Goal: Task Accomplishment & Management: Complete application form

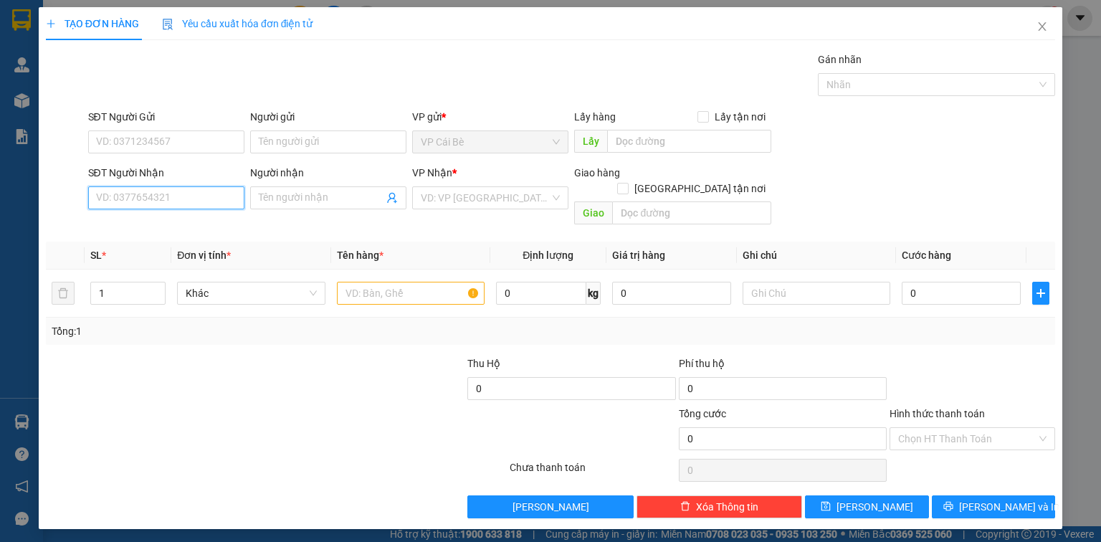
click at [114, 201] on input "SĐT Người Nhận" at bounding box center [166, 197] width 156 height 23
click at [161, 226] on div "0938042636 - HIẾU" at bounding box center [166, 226] width 139 height 16
type input "0938042636"
type input "HIẾU"
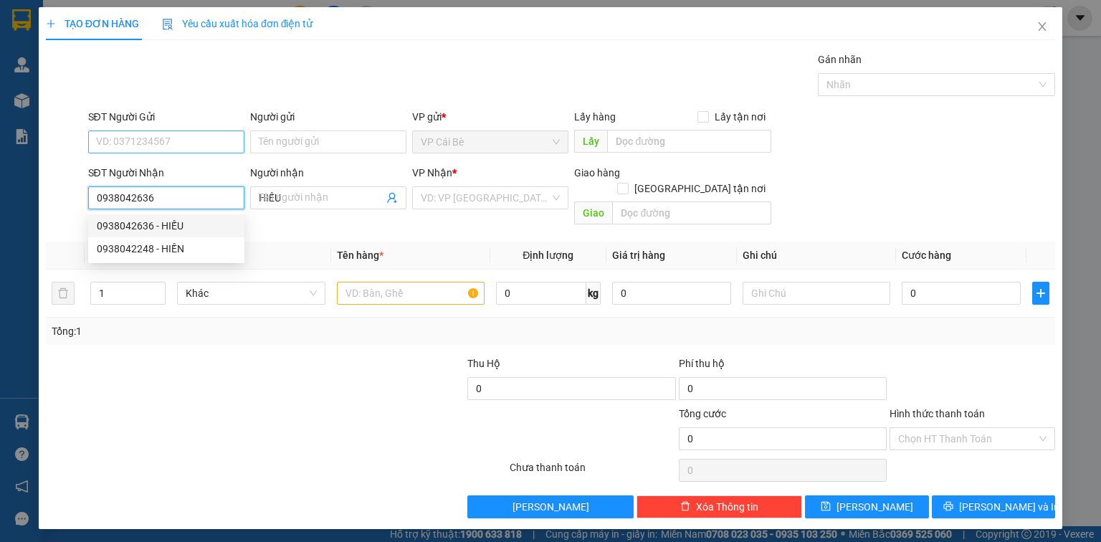
type input "20.000"
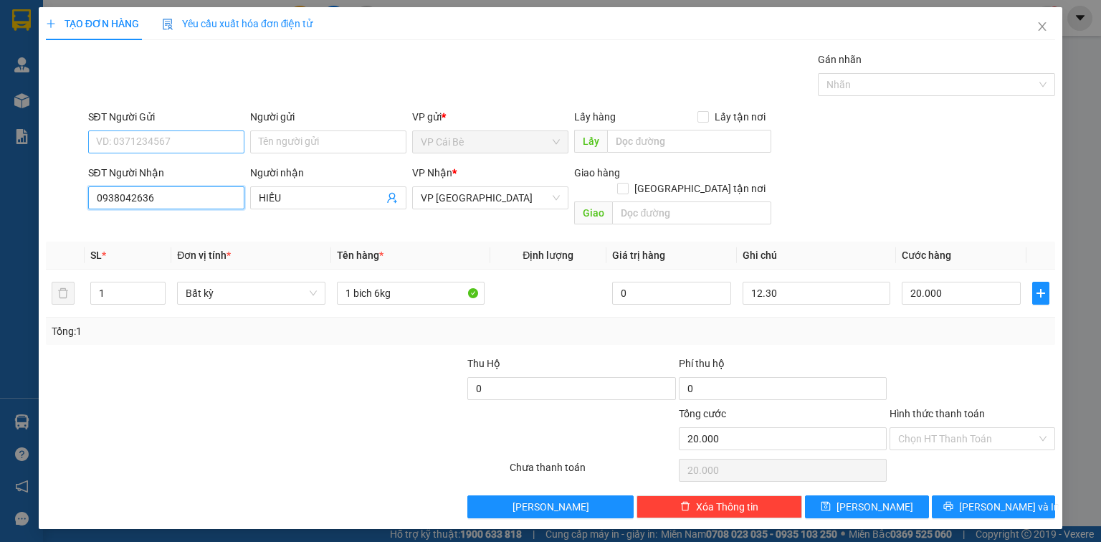
type input "0938042636"
click at [167, 140] on input "SĐT Người Gửi" at bounding box center [166, 141] width 156 height 23
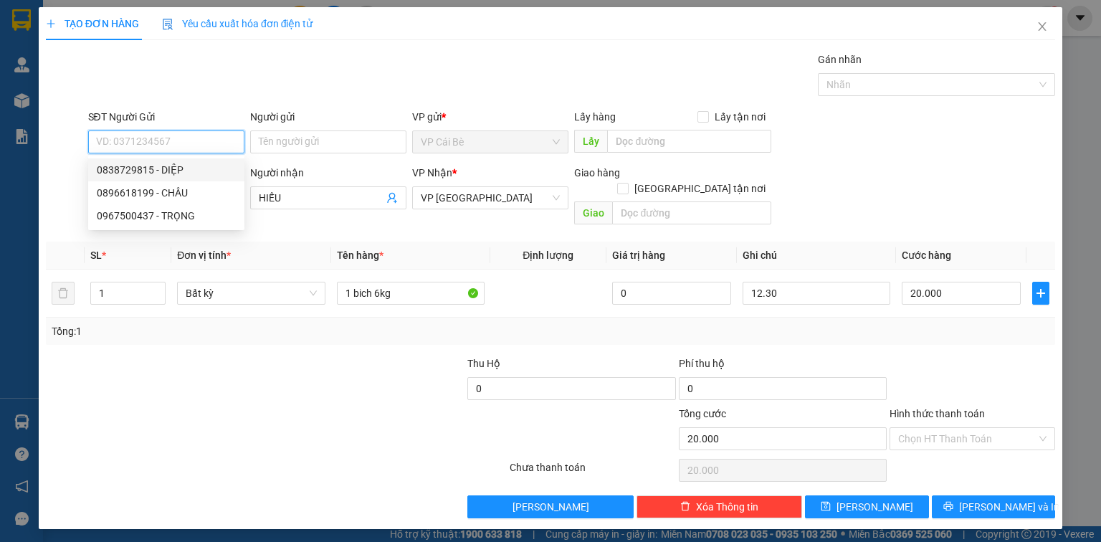
click at [169, 165] on div "0838729815 - DIỆP" at bounding box center [166, 170] width 139 height 16
type input "0838729815"
type input "DIỆP"
type input "7 THỔ"
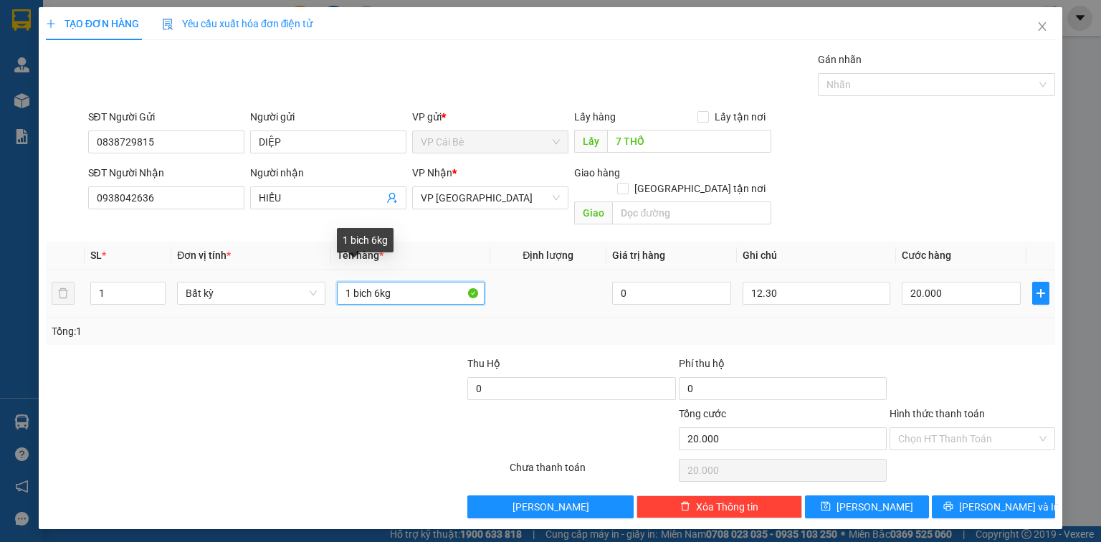
drag, startPoint x: 381, startPoint y: 278, endPoint x: 353, endPoint y: 285, distance: 28.7
click at [353, 285] on input "1 bich 6kg" at bounding box center [411, 293] width 148 height 23
type input "1 BAO ĐỒ ĂN 20kg"
click at [545, 290] on td at bounding box center [548, 294] width 116 height 48
click at [908, 203] on div "SĐT Người Nhận 0938042636 Người nhận HIẾU VP Nhận * VP [GEOGRAPHIC_DATA] Giao h…" at bounding box center [571, 198] width 973 height 66
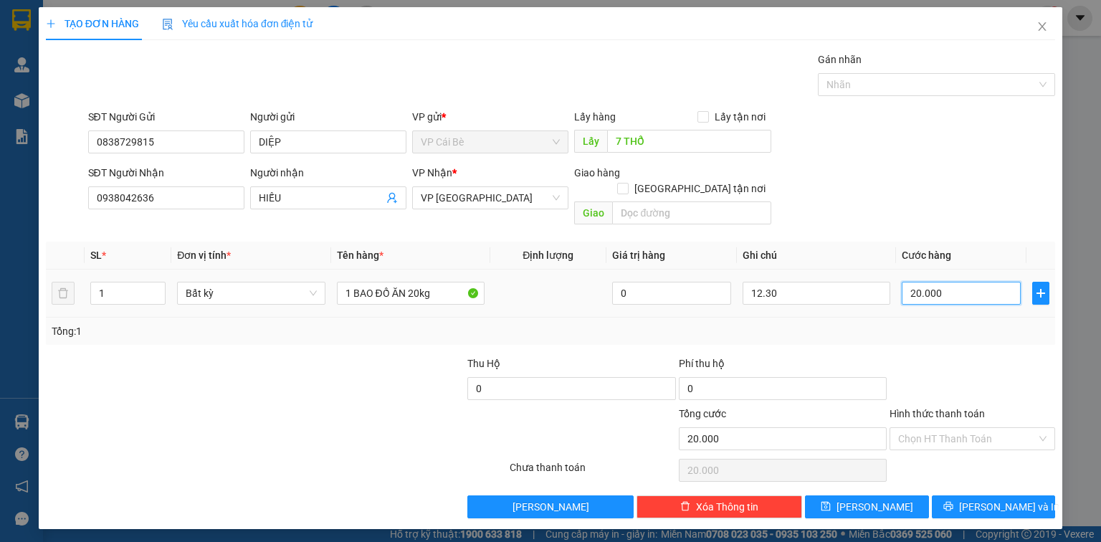
click at [959, 282] on input "20.000" at bounding box center [961, 293] width 119 height 23
type input "0"
type input "4"
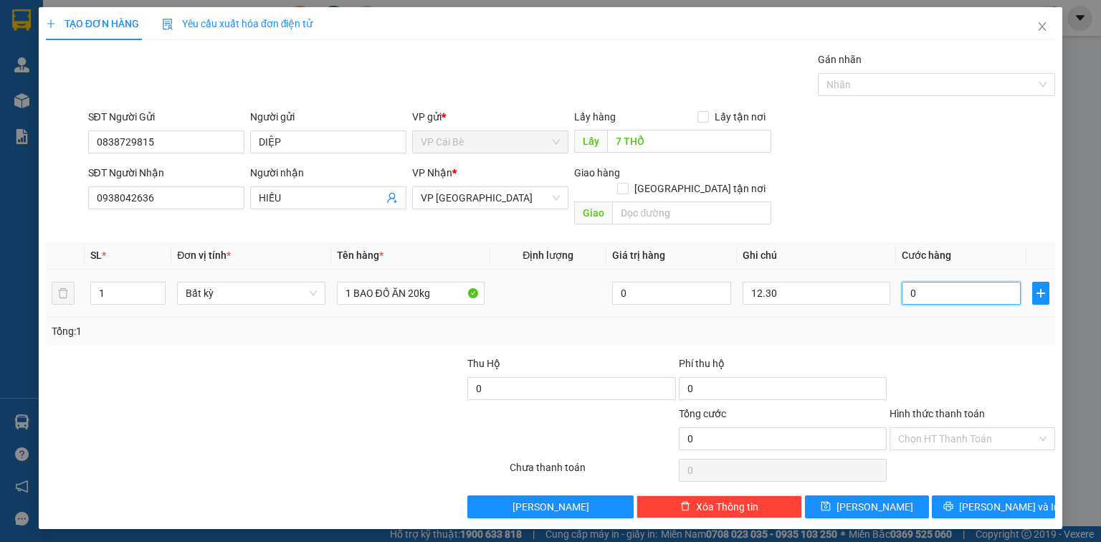
type input "4"
type input "04"
type input "40"
type input "040"
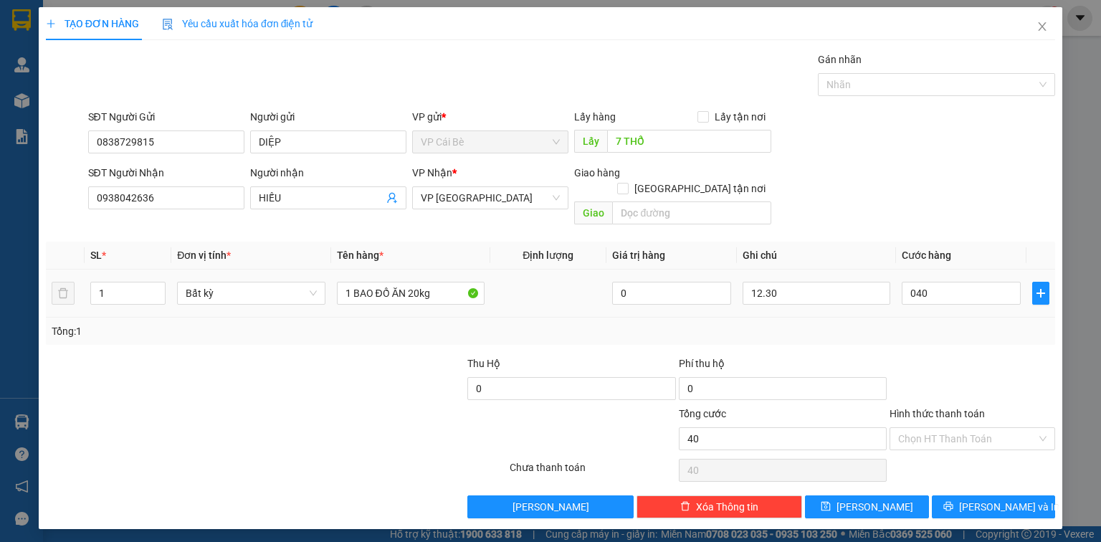
type input "40.000"
click at [940, 201] on div "SĐT Người Nhận 0938042636 Người nhận HIẾU VP Nhận * VP Sài Gòn Giao hàng Giao t…" at bounding box center [571, 198] width 973 height 66
click at [877, 499] on span "Lưu" at bounding box center [874, 507] width 77 height 16
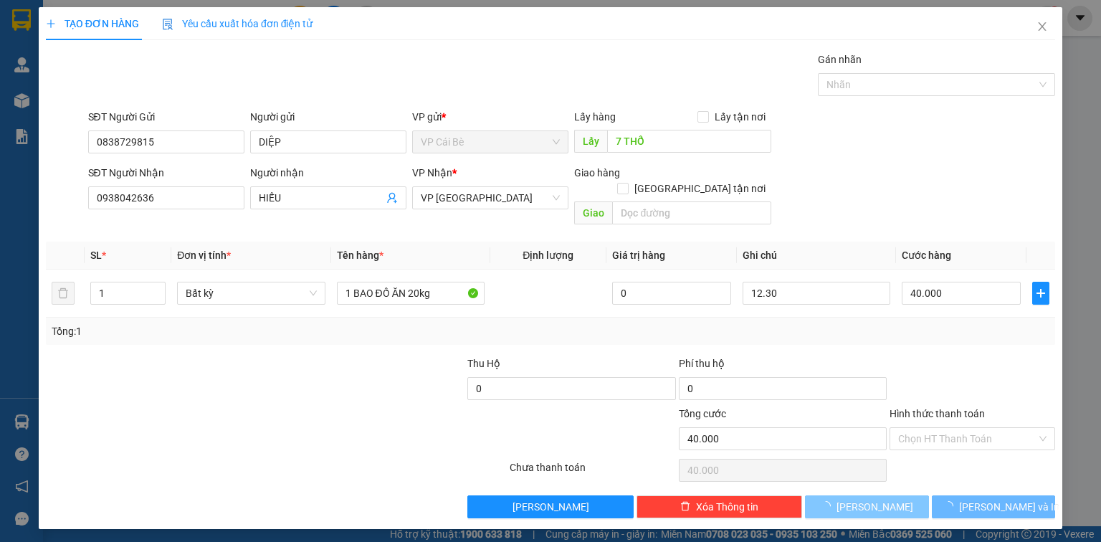
type input "0"
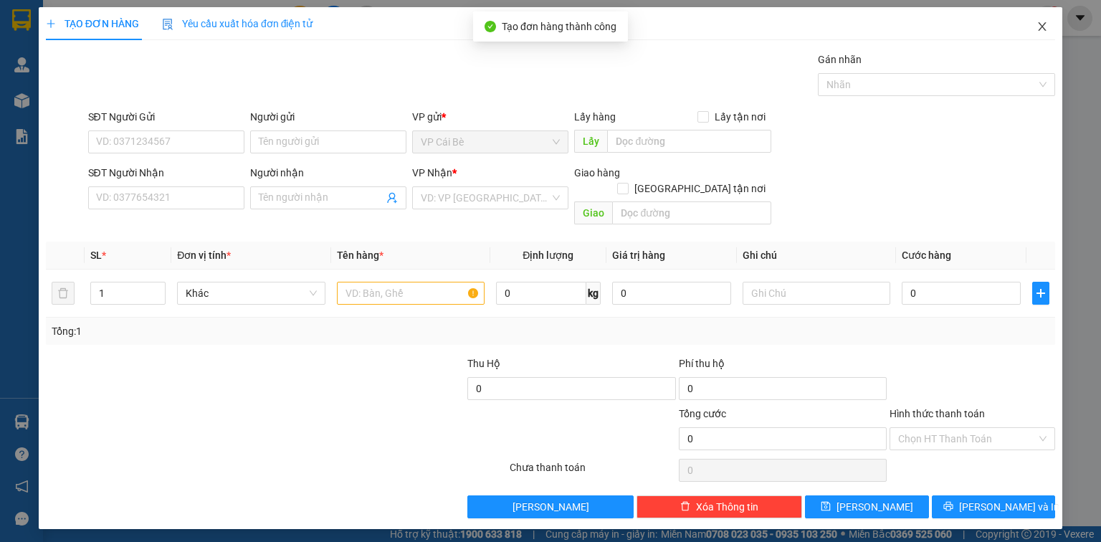
click at [1049, 24] on span "Close" at bounding box center [1042, 27] width 40 height 40
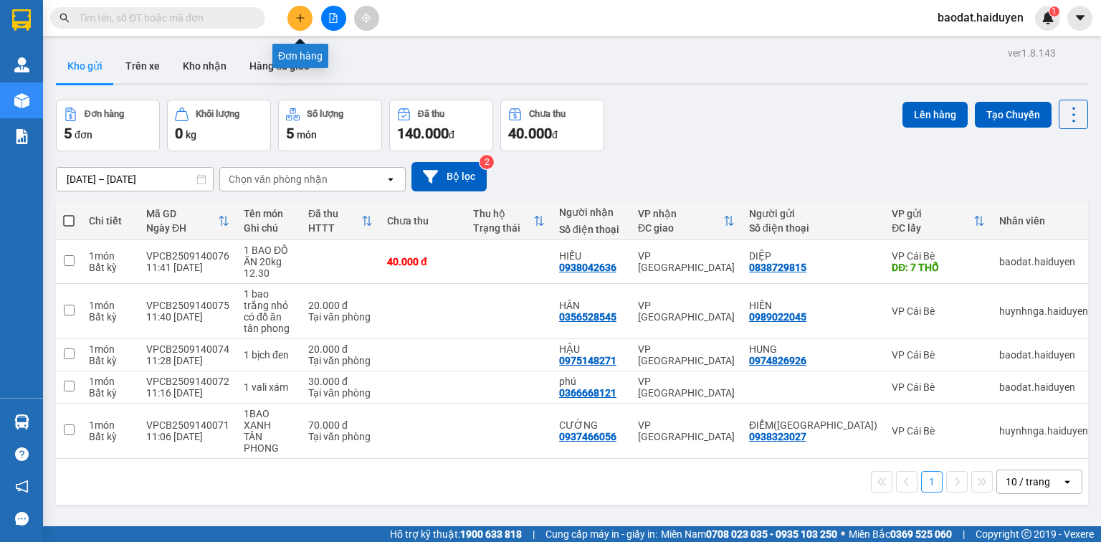
click at [301, 19] on icon "plus" at bounding box center [300, 18] width 10 height 10
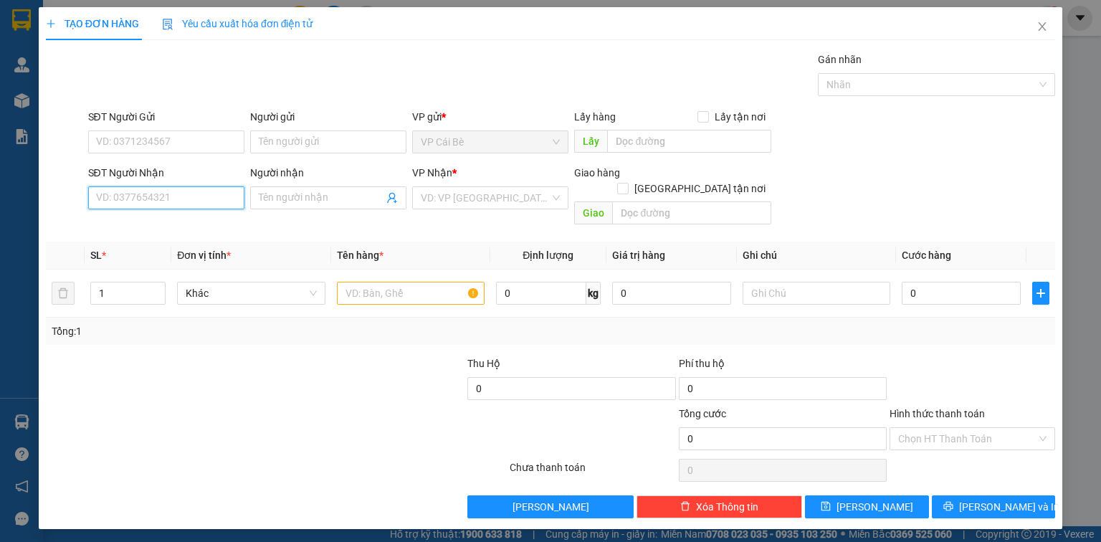
click at [172, 202] on input "SĐT Người Nhận" at bounding box center [166, 197] width 156 height 23
type input "0778187851"
click at [141, 145] on input "SĐT Người Gửi" at bounding box center [166, 141] width 156 height 23
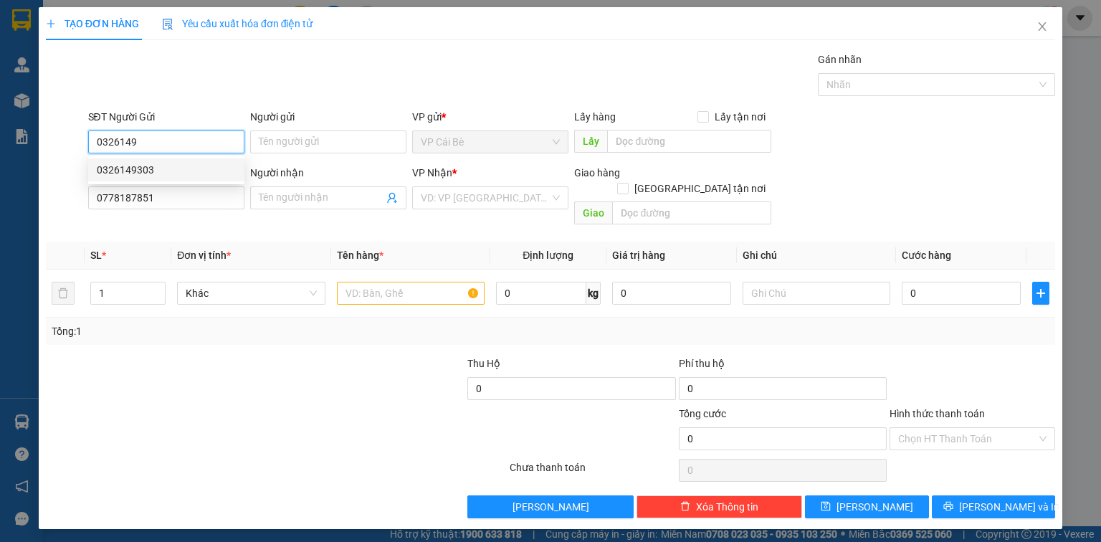
click at [149, 168] on div "0326149303" at bounding box center [166, 170] width 139 height 16
type input "0326149303"
type input "bot 23"
type input "140.000"
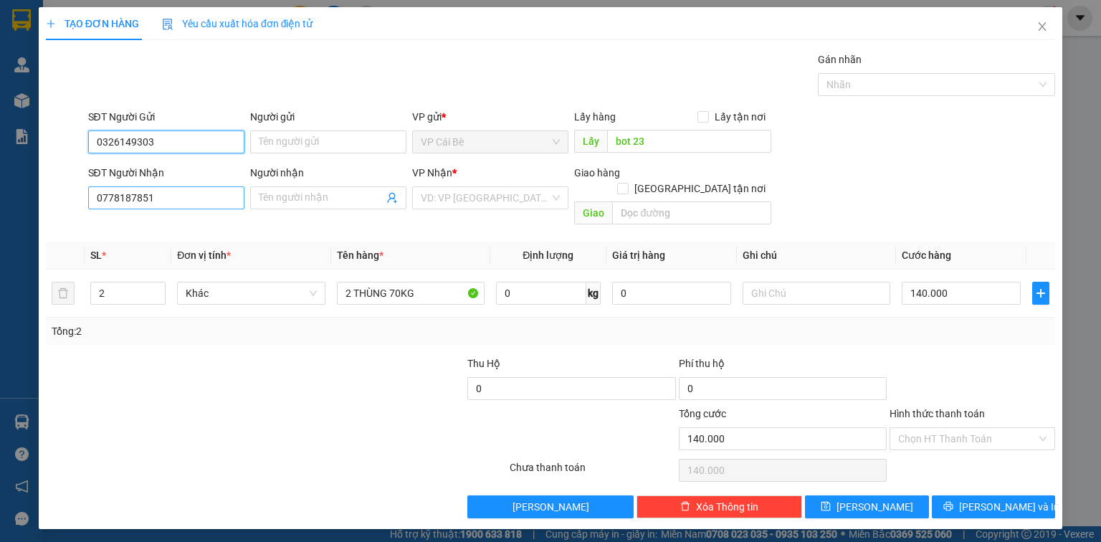
type input "0326149303"
click at [178, 202] on input "0778187851" at bounding box center [166, 197] width 156 height 23
click at [169, 204] on input "0778187851" at bounding box center [166, 197] width 156 height 23
click at [330, 360] on div at bounding box center [360, 381] width 211 height 50
click at [461, 209] on div "VP Nhận * VD: VP Sài Gòn" at bounding box center [490, 190] width 156 height 50
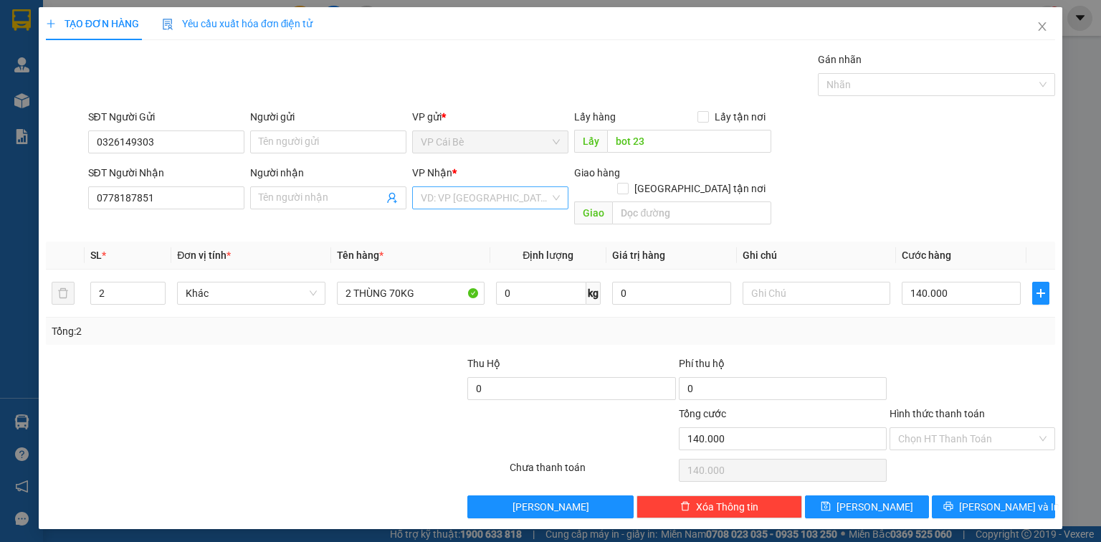
click at [447, 200] on input "search" at bounding box center [485, 198] width 129 height 22
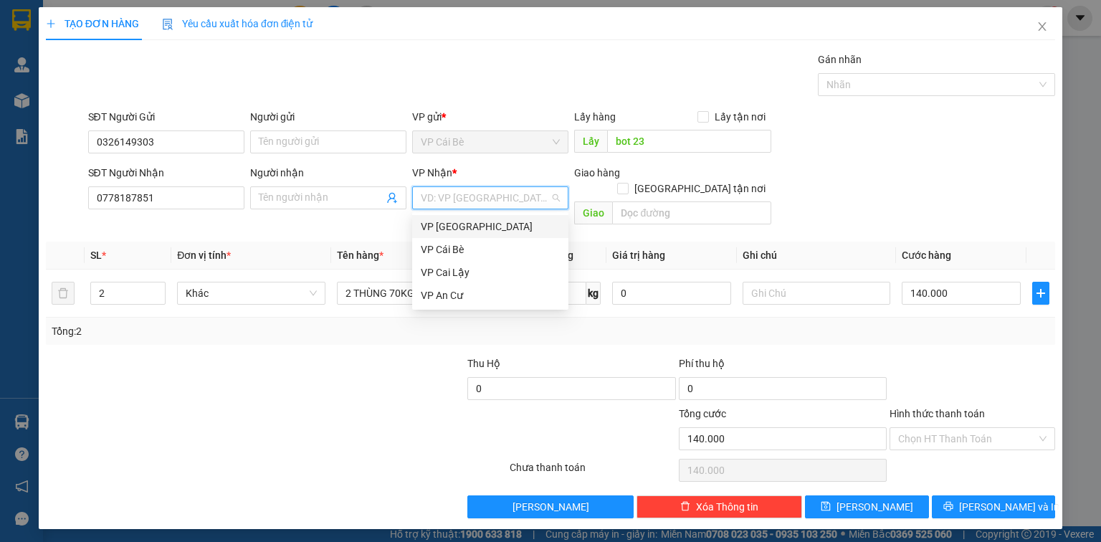
click at [448, 231] on div "VP [GEOGRAPHIC_DATA]" at bounding box center [490, 227] width 139 height 16
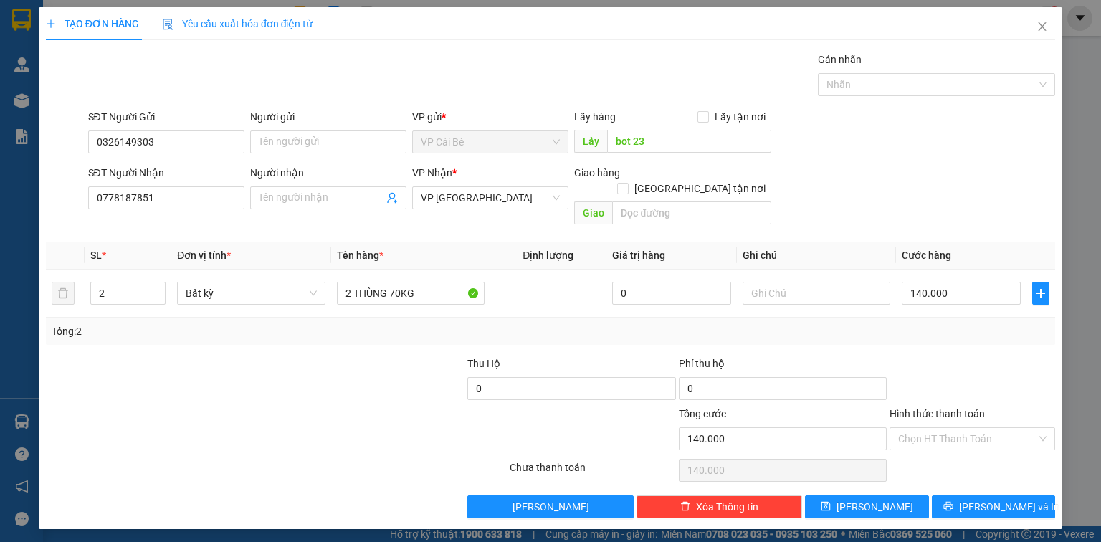
click at [356, 356] on div at bounding box center [360, 381] width 211 height 50
type input "1"
click at [159, 291] on span "Decrease Value" at bounding box center [157, 297] width 16 height 13
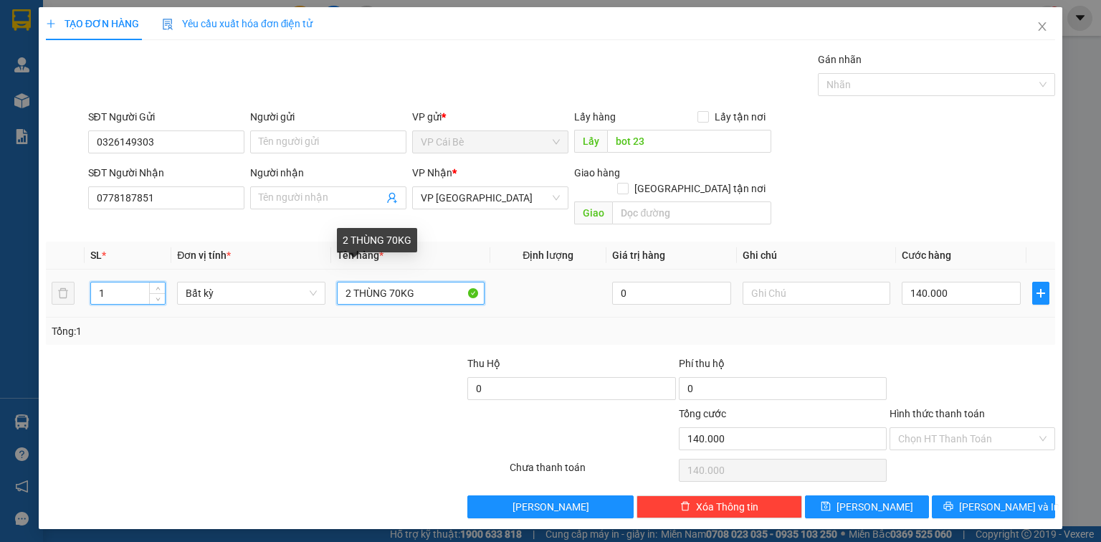
type input "0"
drag, startPoint x: 422, startPoint y: 277, endPoint x: 323, endPoint y: 294, distance: 100.3
click at [323, 294] on tr "1 Bất kỳ 2 THÙNG 70KG 0 0" at bounding box center [550, 294] width 1009 height 48
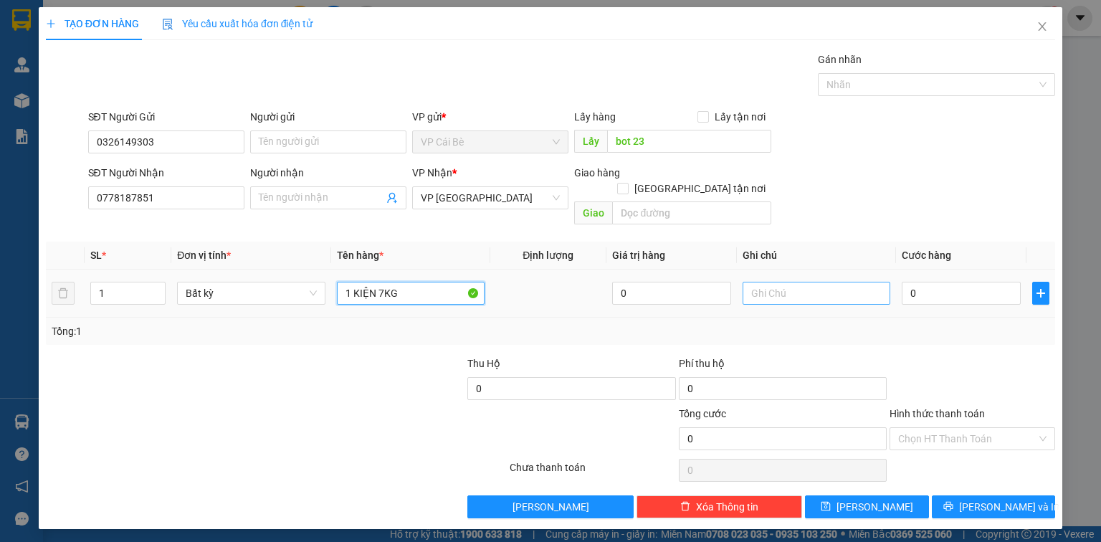
type input "1 KIỆN 7KG"
click at [774, 284] on input "text" at bounding box center [817, 293] width 148 height 23
type input "14H30"
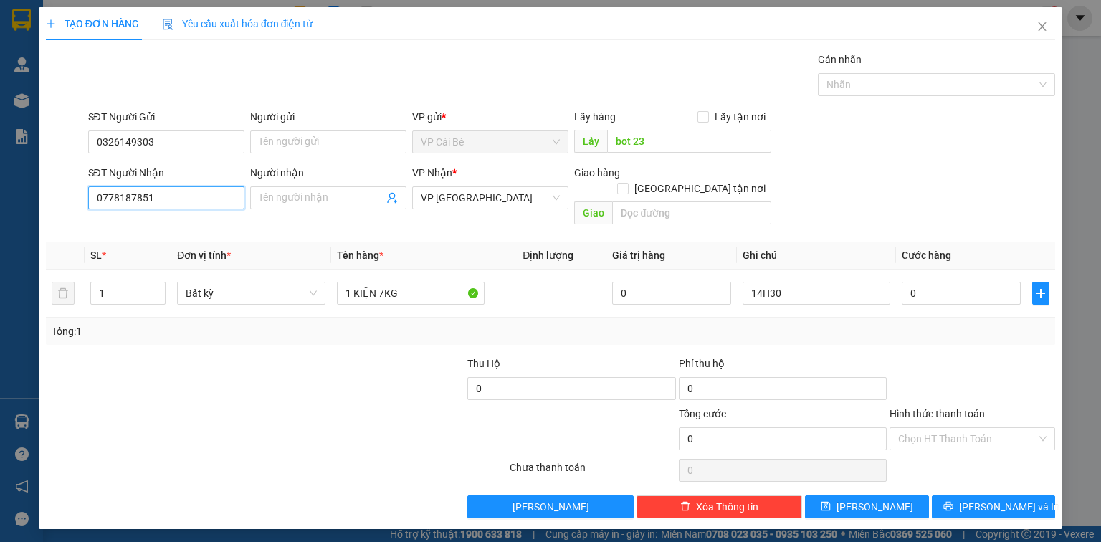
drag, startPoint x: 174, startPoint y: 196, endPoint x: 0, endPoint y: 209, distance: 174.7
click at [0, 209] on div "TẠO ĐƠN HÀNG Yêu cầu xuất hóa đơn điện tử Transit Pickup Surcharge Ids Transit …" at bounding box center [550, 271] width 1101 height 542
click at [562, 292] on td at bounding box center [548, 294] width 116 height 48
click at [935, 283] on input "0" at bounding box center [961, 293] width 119 height 23
type input "2"
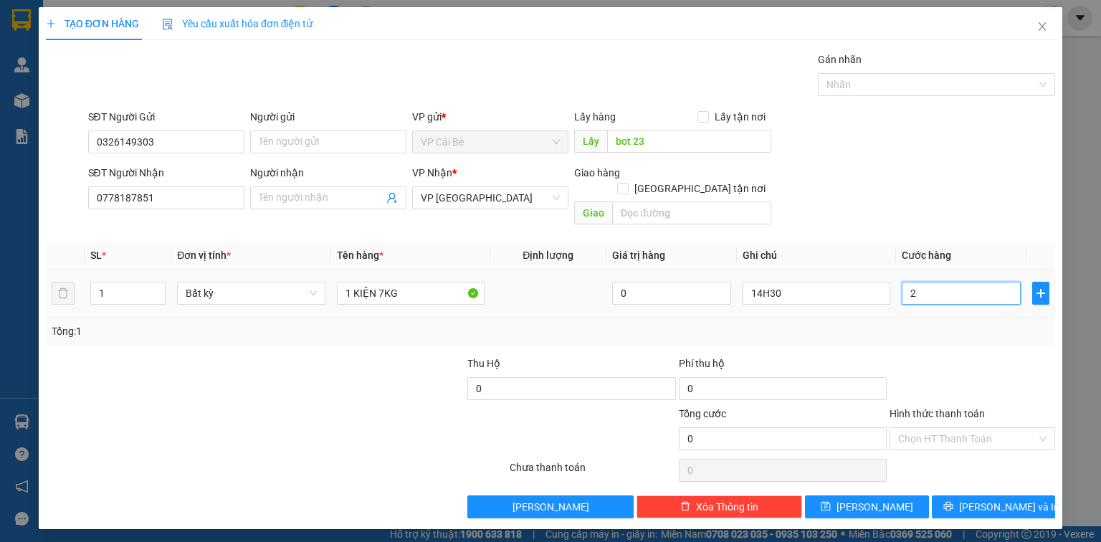
type input "2"
type input "20"
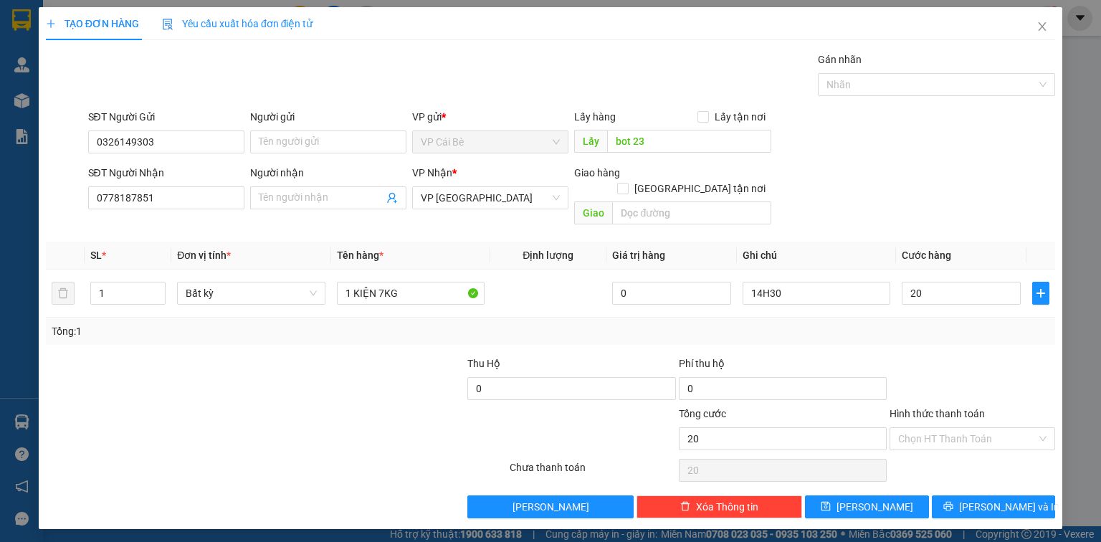
type input "20.000"
click at [936, 173] on div "SĐT Người Nhận 0778187851 Người nhận Tên người nhận VP Nhận * VP Sài Gòn Giao h…" at bounding box center [571, 198] width 973 height 66
click at [383, 282] on input "1 KIỆN 7KG" at bounding box center [411, 293] width 148 height 23
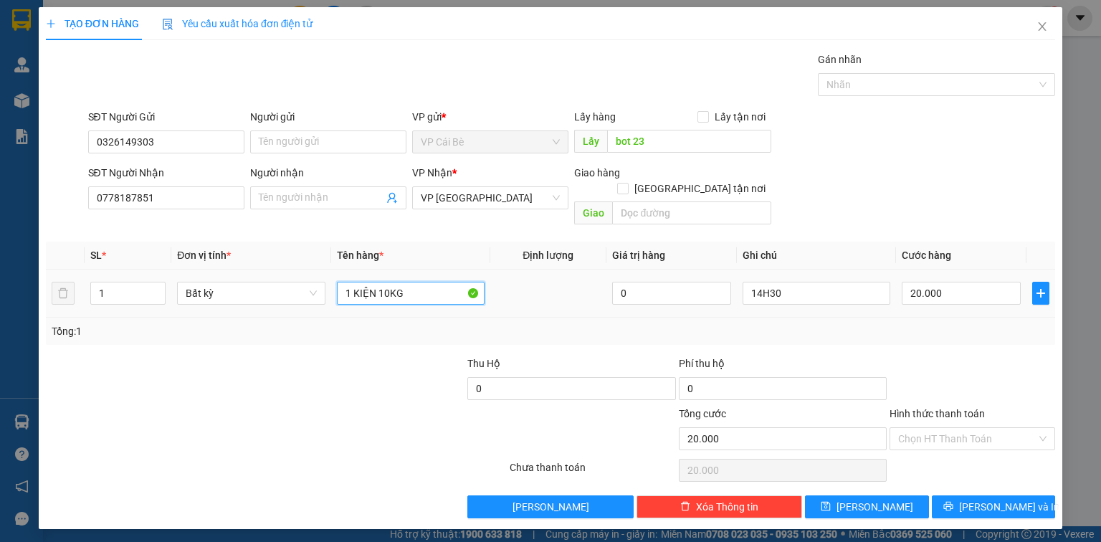
type input "1 KIỆN 10KG"
click at [568, 297] on td at bounding box center [548, 294] width 116 height 48
click at [84, 356] on div at bounding box center [149, 381] width 211 height 50
click at [563, 318] on div "Tổng: 1" at bounding box center [550, 331] width 1009 height 27
click at [870, 499] on span "Lưu" at bounding box center [874, 507] width 77 height 16
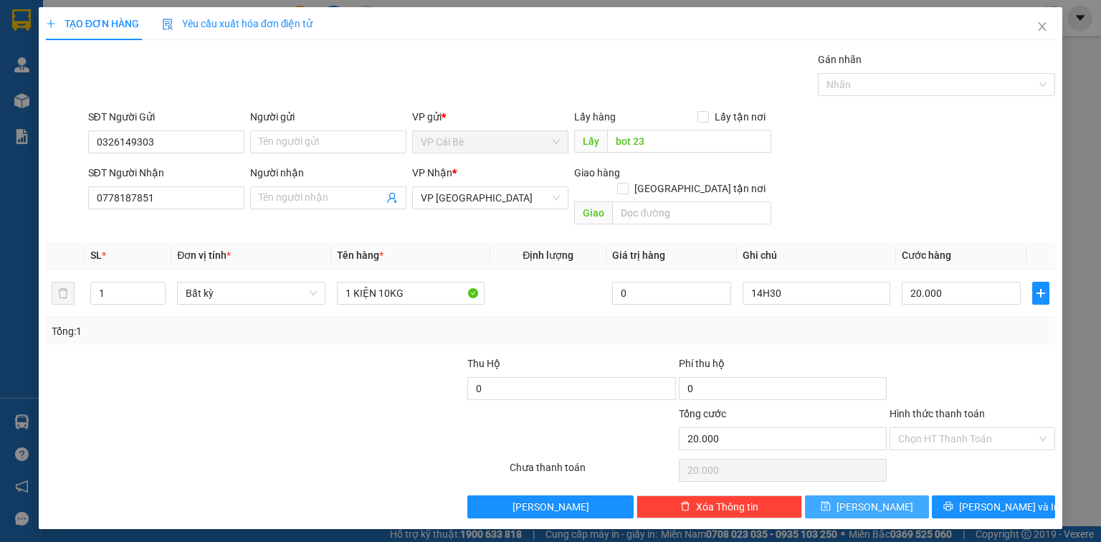
type input "0"
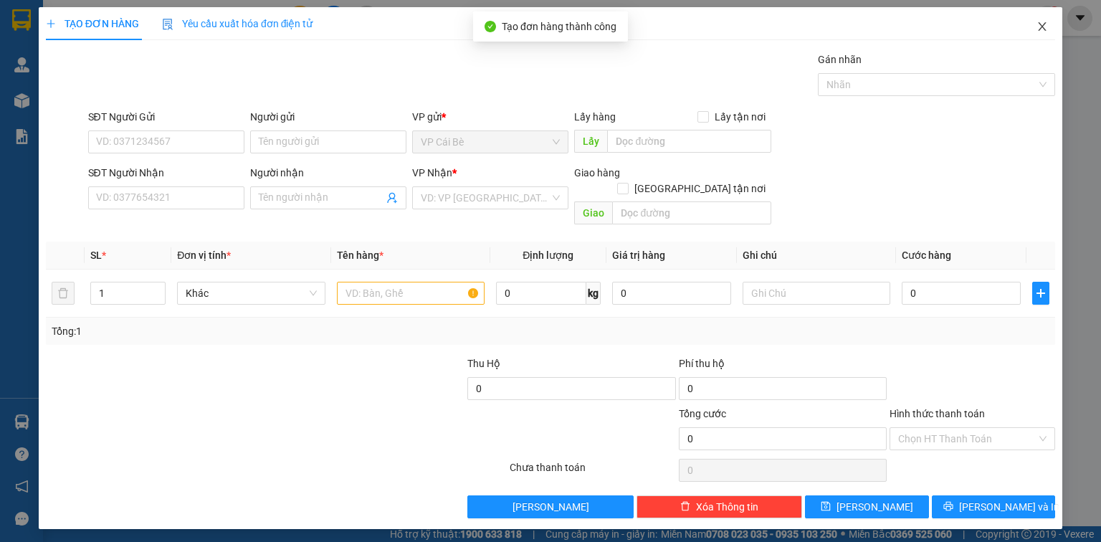
click at [1046, 34] on span "Close" at bounding box center [1042, 27] width 40 height 40
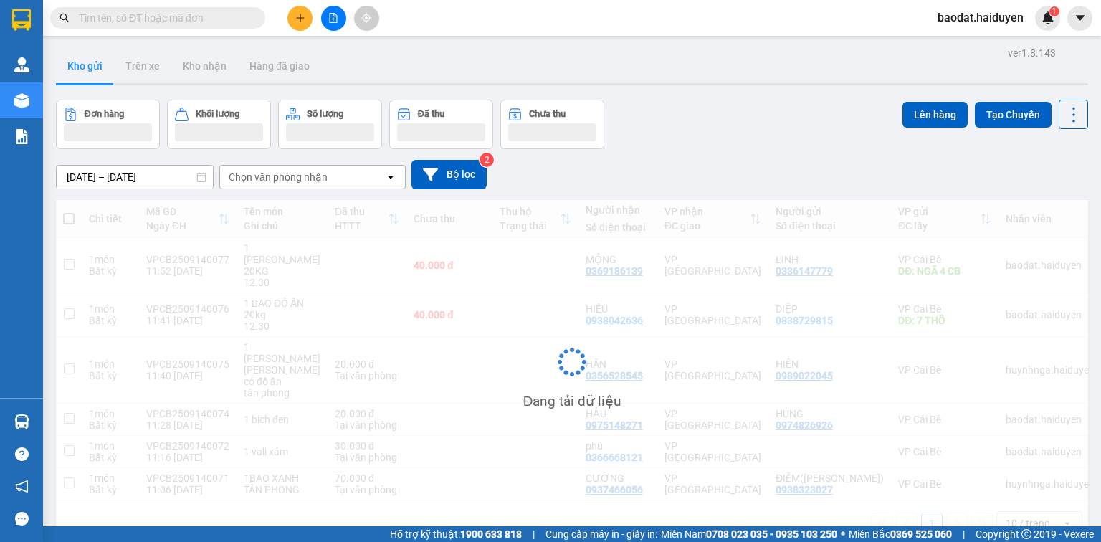
click at [156, 23] on input "text" at bounding box center [163, 18] width 169 height 16
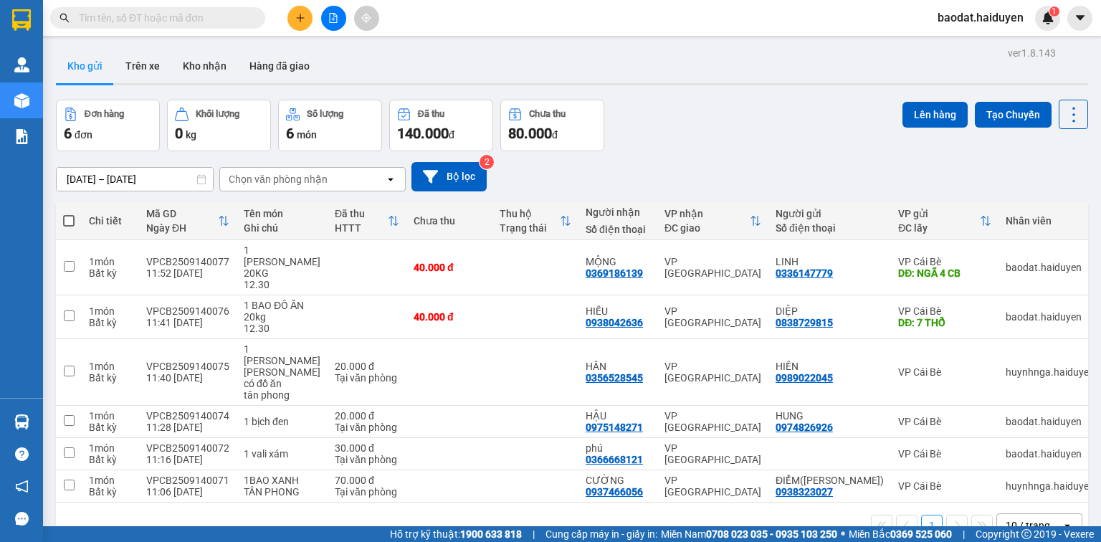
paste input "0778187851"
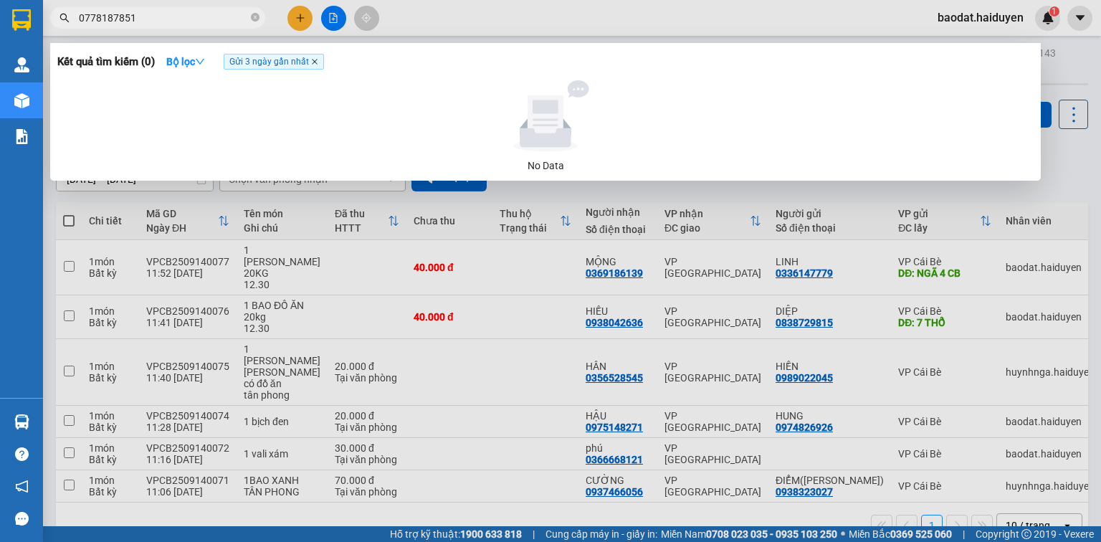
type input "0778187851"
click at [315, 60] on icon "close" at bounding box center [315, 62] width 6 height 6
click at [254, 19] on icon "close-circle" at bounding box center [255, 17] width 9 height 9
